Goal: Obtain resource: Obtain resource

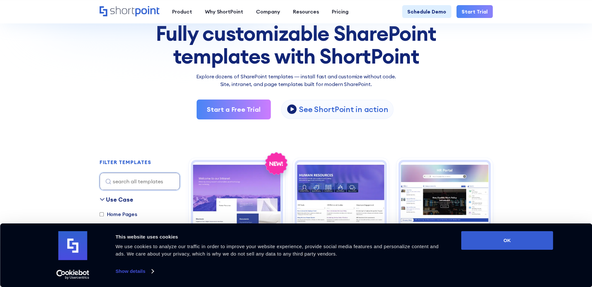
scroll to position [32, 0]
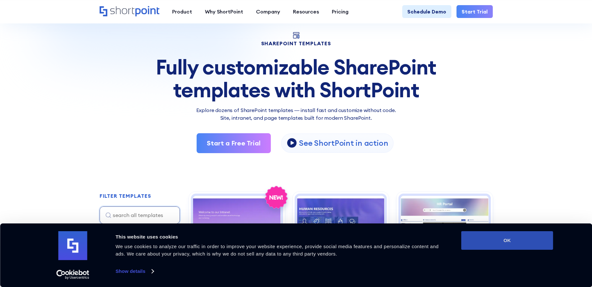
click at [542, 238] on button "OK" at bounding box center [507, 240] width 92 height 19
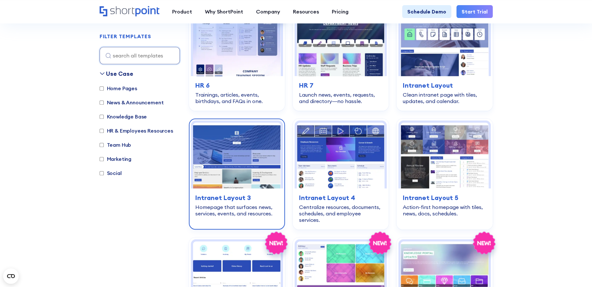
scroll to position [450, 0]
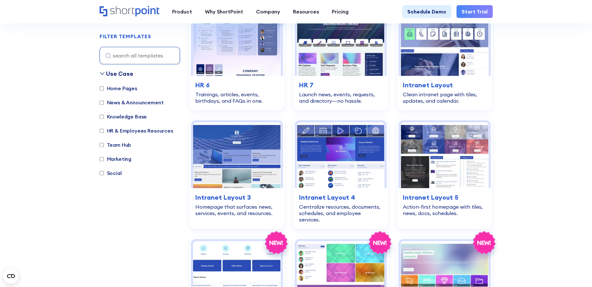
click at [122, 83] on div "Use Case Home Pages News & Announcement Knowledge Base HR & Employees Resources…" at bounding box center [140, 126] width 80 height 114
click at [123, 87] on label "Home Pages" at bounding box center [119, 88] width 38 height 8
click at [104, 87] on input "Home Pages" at bounding box center [102, 88] width 4 height 4
checkbox input "true"
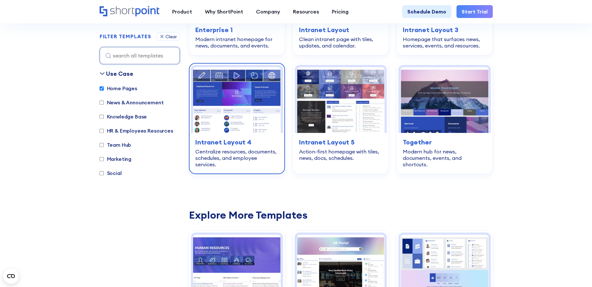
scroll to position [192, 0]
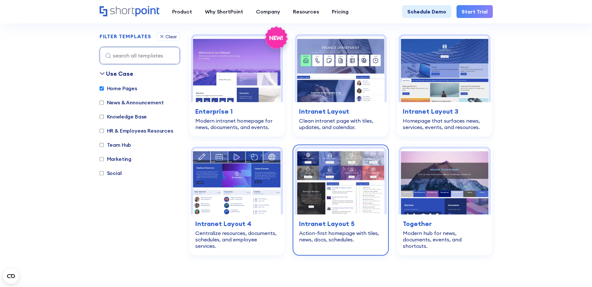
click at [347, 227] on h3 "Intranet Layout 5" at bounding box center [340, 224] width 83 height 10
